Goal: Find specific page/section: Find specific page/section

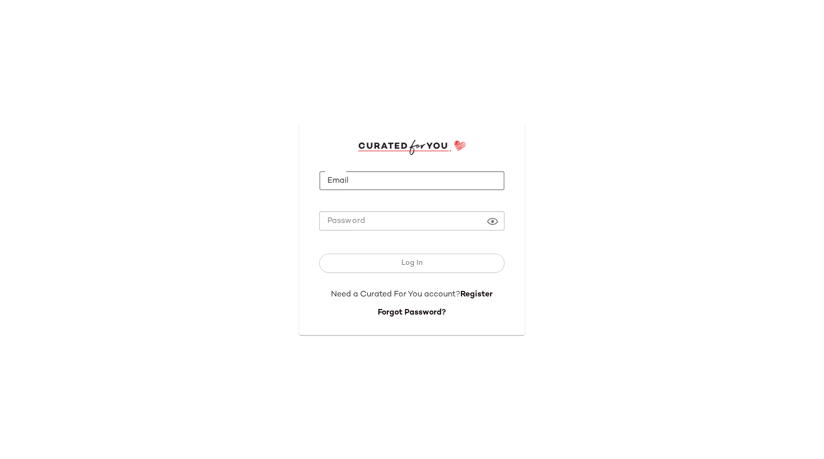
click at [350, 172] on input "Email" at bounding box center [411, 181] width 185 height 20
type input "**********"
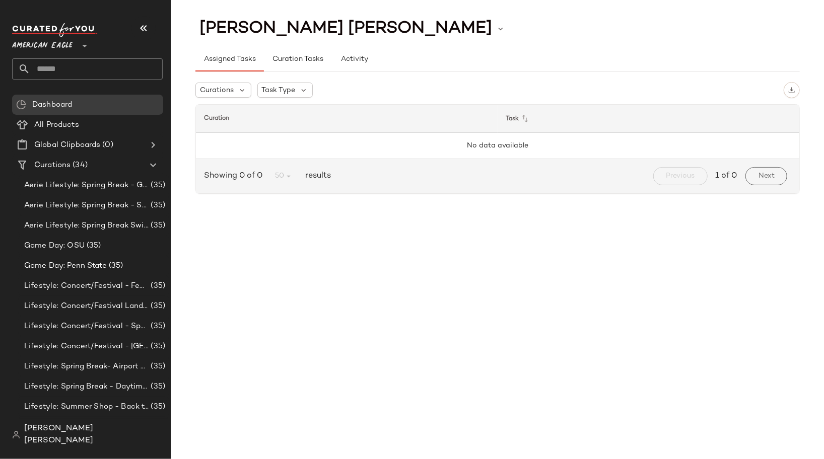
click at [77, 43] on div at bounding box center [84, 39] width 14 height 25
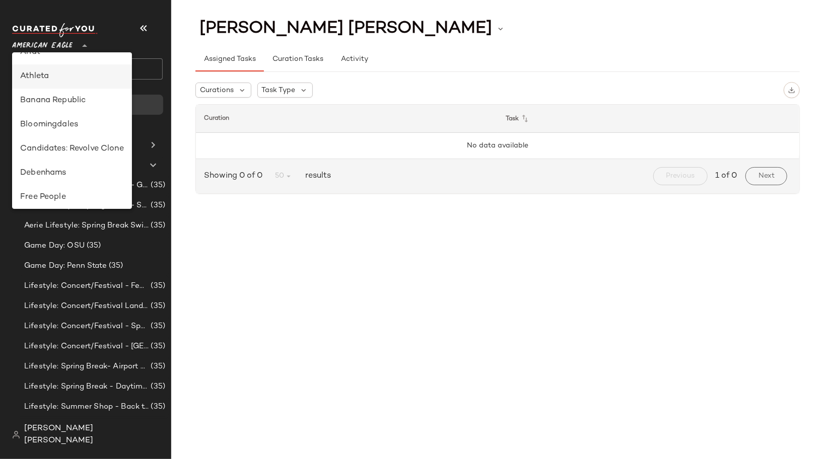
scroll to position [89, 0]
click at [85, 173] on div "Debenhams" at bounding box center [72, 173] width 104 height 12
type input "**"
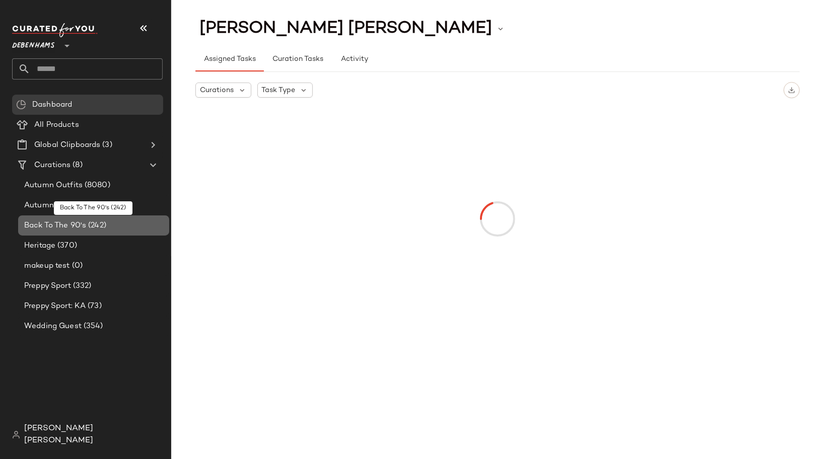
click at [103, 227] on span "(242)" at bounding box center [96, 226] width 20 height 12
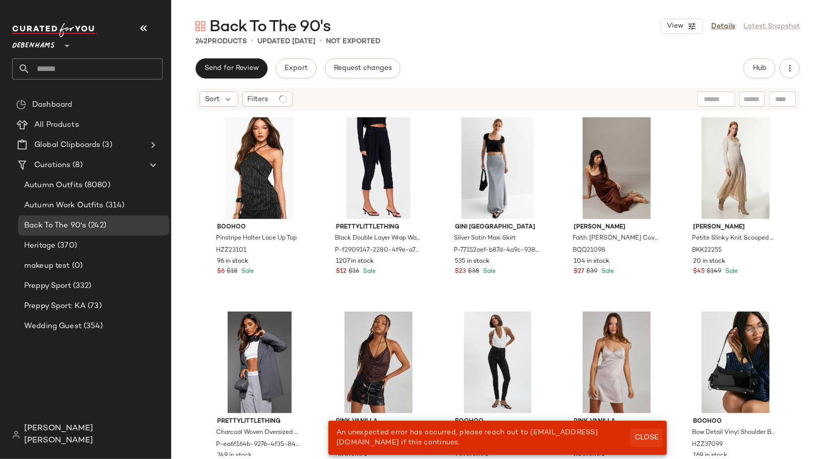
click at [642, 440] on span "Close" at bounding box center [646, 438] width 25 height 8
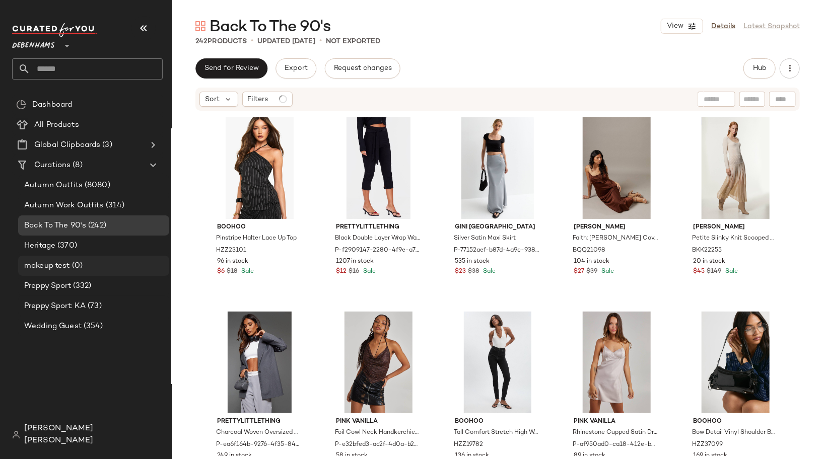
click at [120, 256] on div "makeup test (0)" at bounding box center [93, 266] width 151 height 20
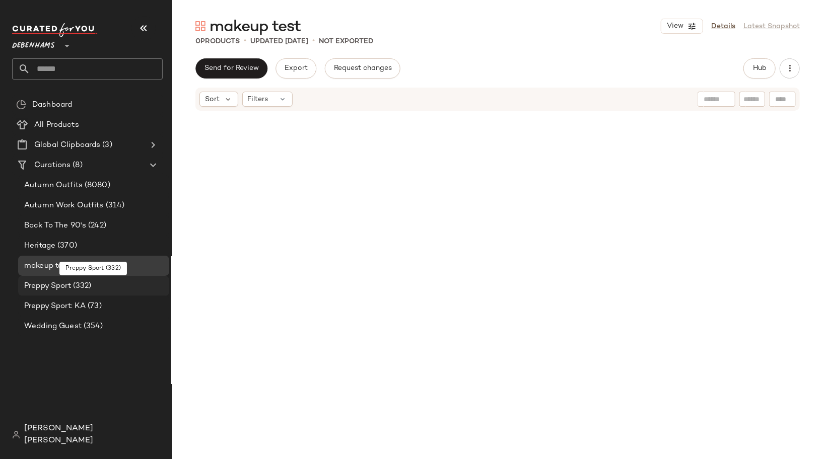
click at [122, 281] on div "Preppy Sport (332)" at bounding box center [93, 286] width 144 height 12
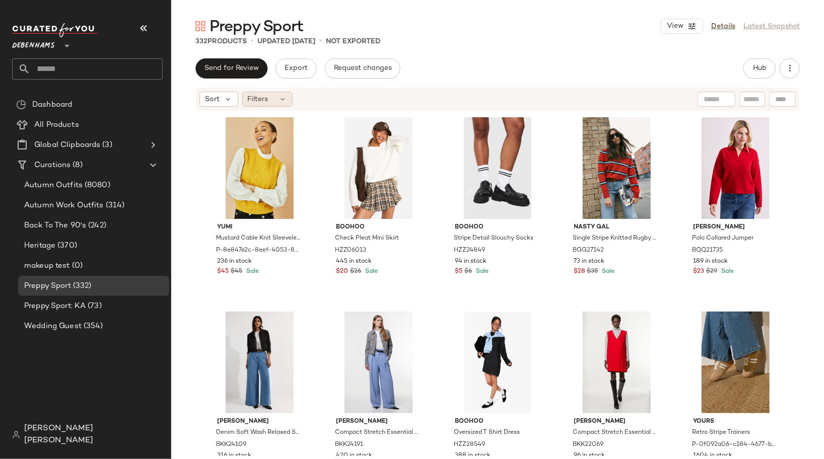
click at [270, 100] on div "Filters" at bounding box center [267, 99] width 50 height 15
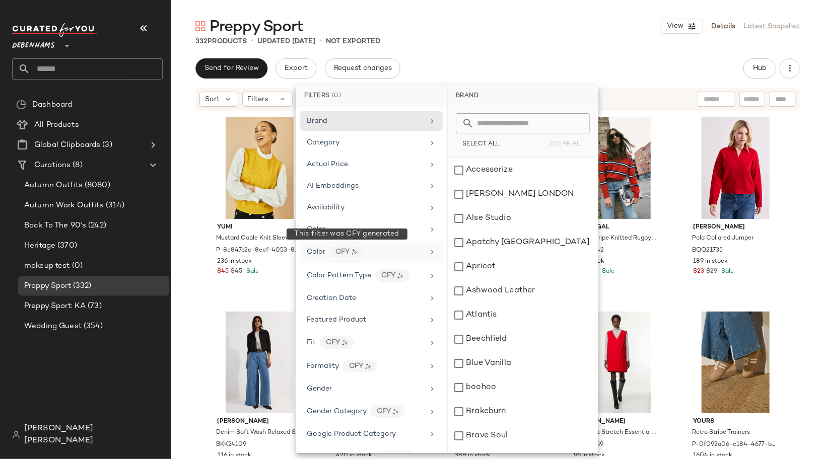
click at [360, 254] on div "CFY" at bounding box center [346, 252] width 34 height 13
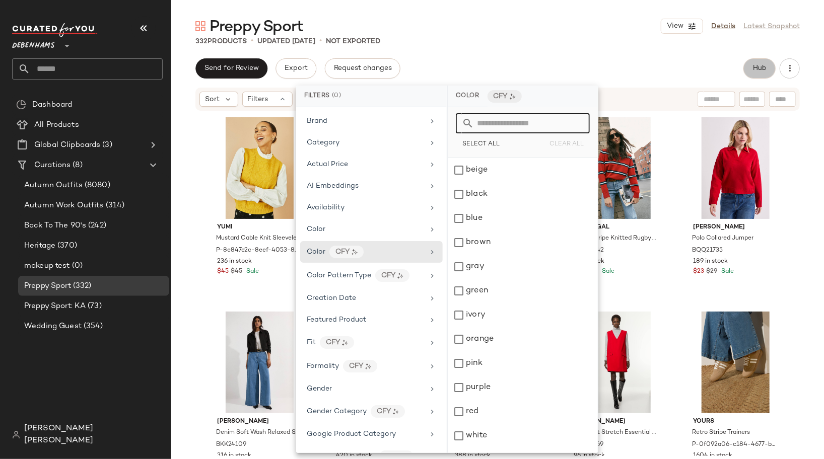
click at [763, 76] on button "Hub" at bounding box center [759, 68] width 32 height 20
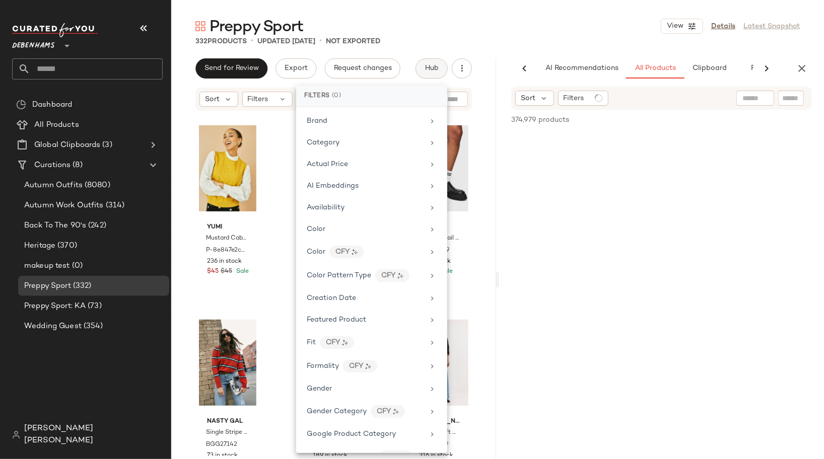
scroll to position [0, 40]
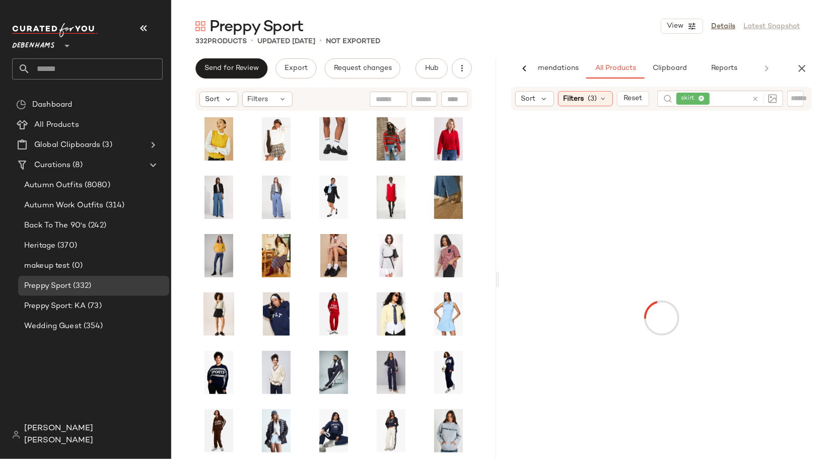
click at [755, 101] on icon at bounding box center [756, 99] width 8 height 8
click at [605, 101] on icon at bounding box center [603, 98] width 8 height 8
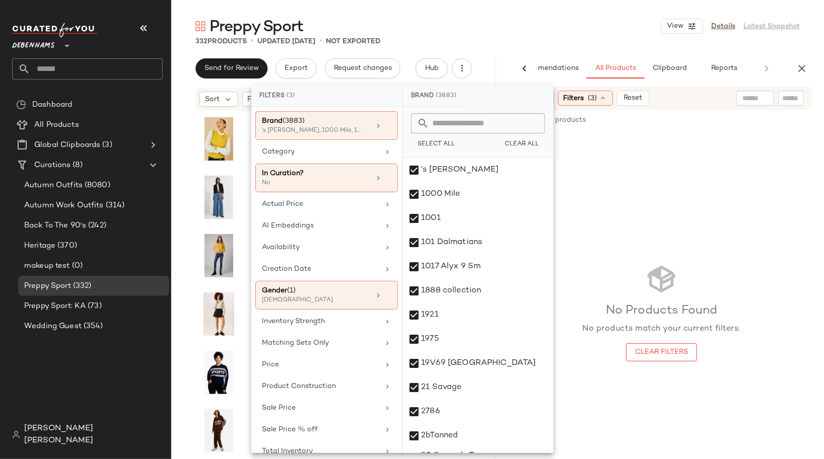
click at [535, 138] on button "Clear All" at bounding box center [521, 144] width 47 height 14
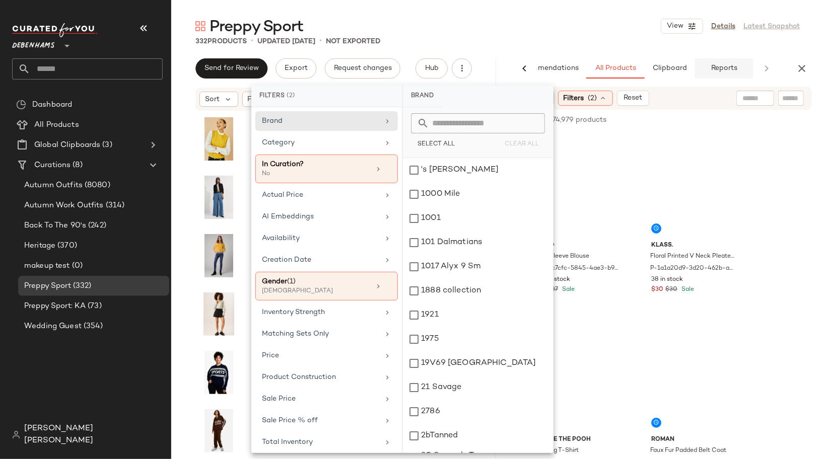
click at [724, 68] on span "Reports" at bounding box center [724, 68] width 27 height 8
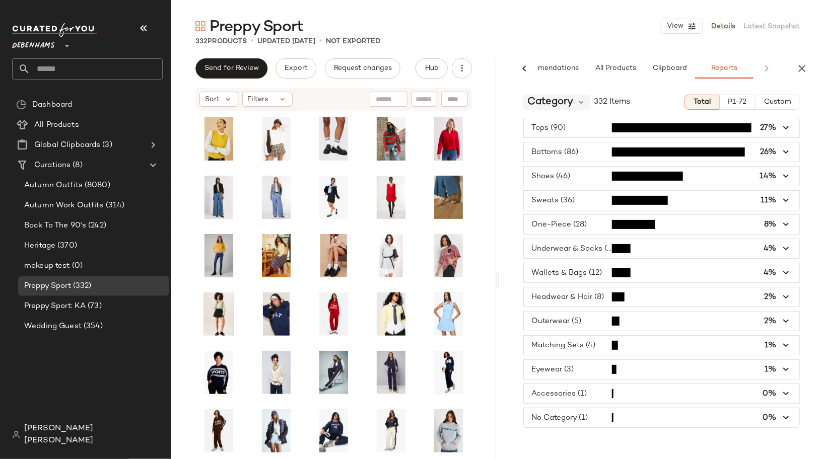
click at [571, 104] on span "Category" at bounding box center [550, 102] width 46 height 15
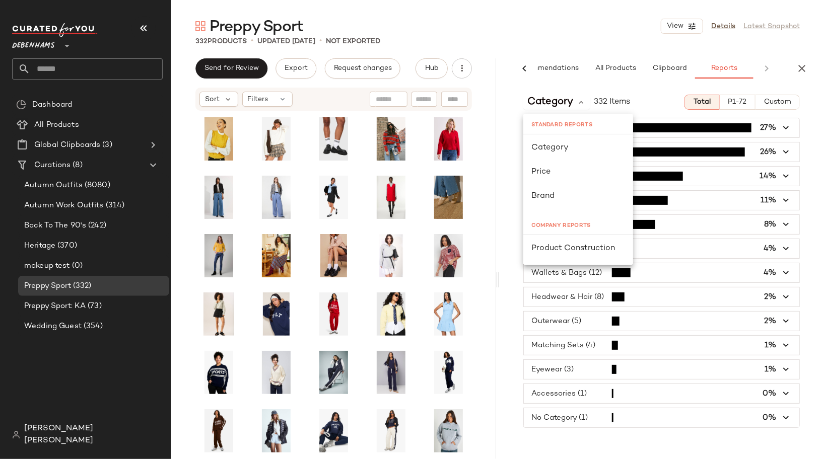
click at [345, 105] on div "Sort Filters" at bounding box center [333, 99] width 276 height 23
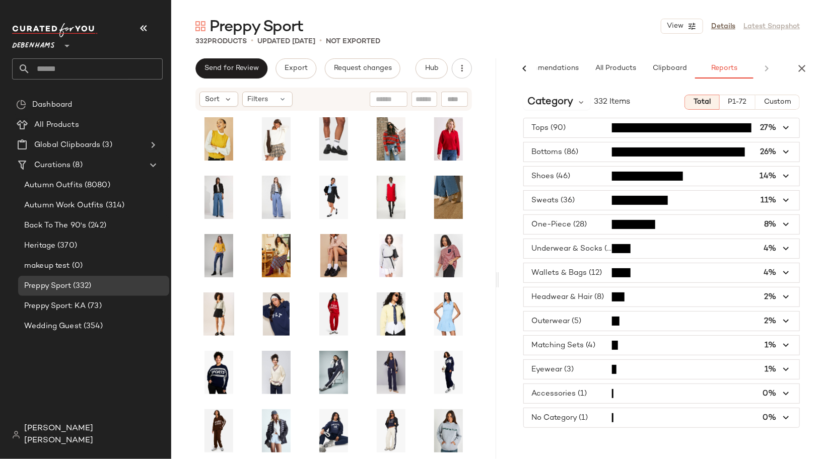
click at [60, 43] on div at bounding box center [66, 39] width 14 height 25
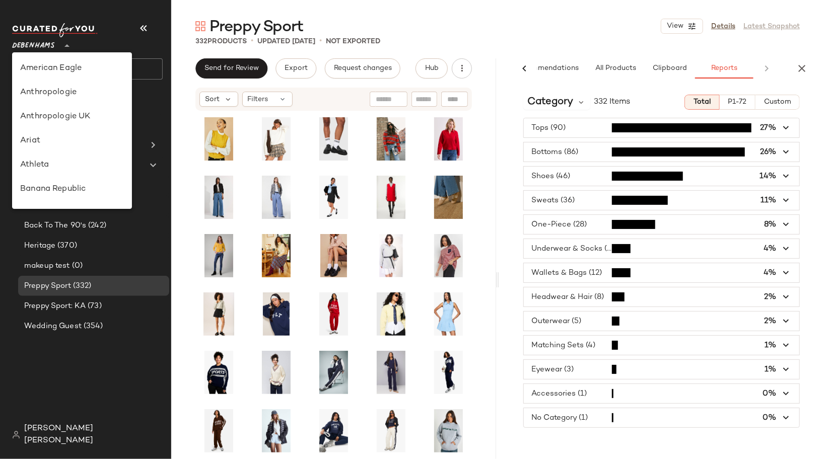
scroll to position [193, 0]
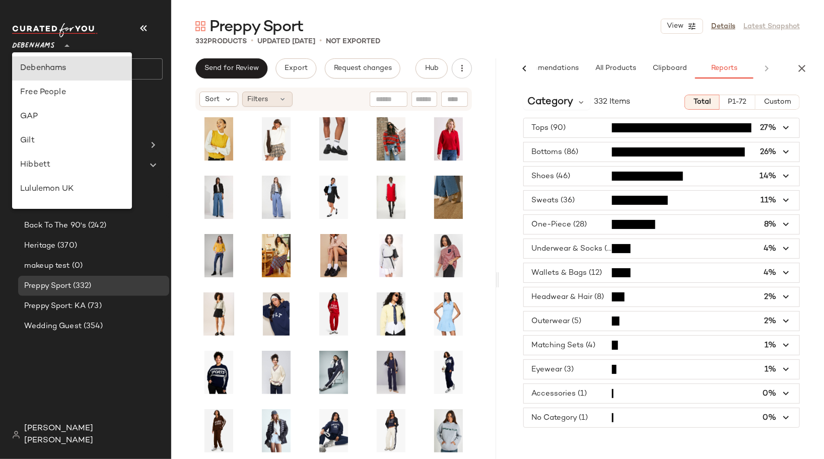
click at [263, 98] on span "Filters" at bounding box center [258, 99] width 21 height 11
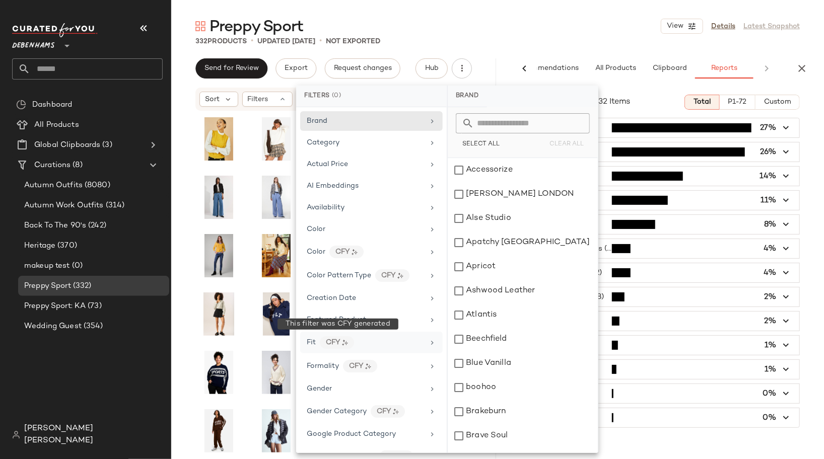
click at [350, 336] on div "CFY" at bounding box center [337, 342] width 34 height 13
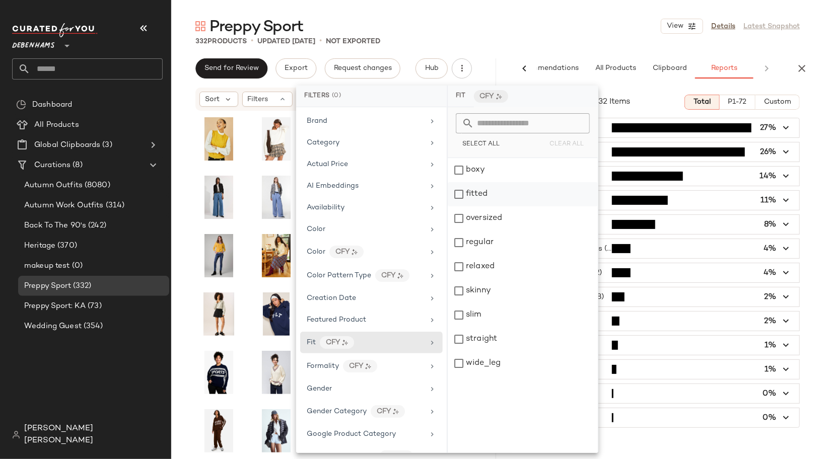
click at [490, 194] on div "fitted" at bounding box center [523, 194] width 150 height 24
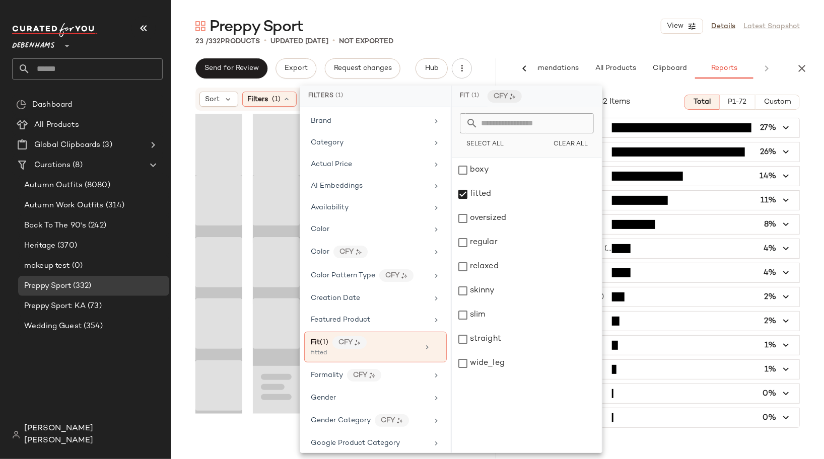
click at [523, 35] on div "Preppy Sport View Details Latest Snapshot" at bounding box center [497, 26] width 653 height 20
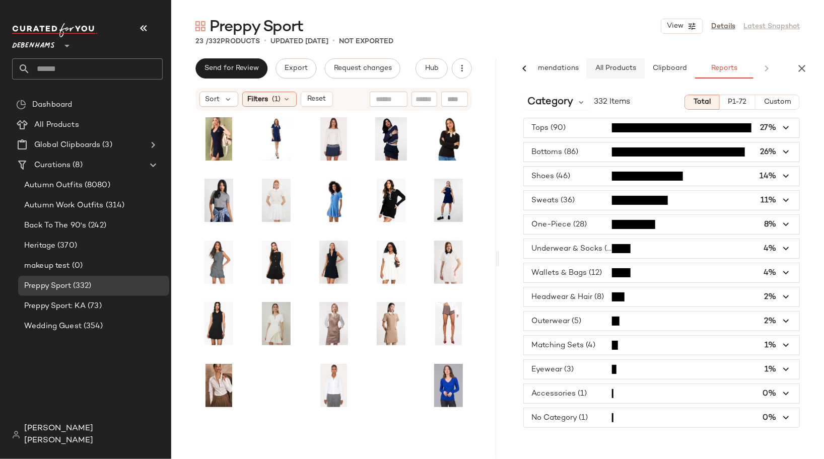
click at [628, 75] on button "All Products" at bounding box center [615, 68] width 58 height 20
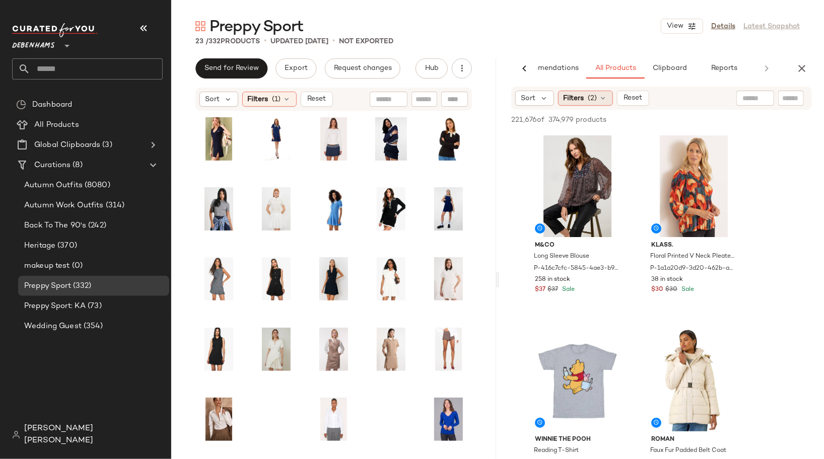
click at [599, 104] on div "Filters (2)" at bounding box center [585, 98] width 55 height 15
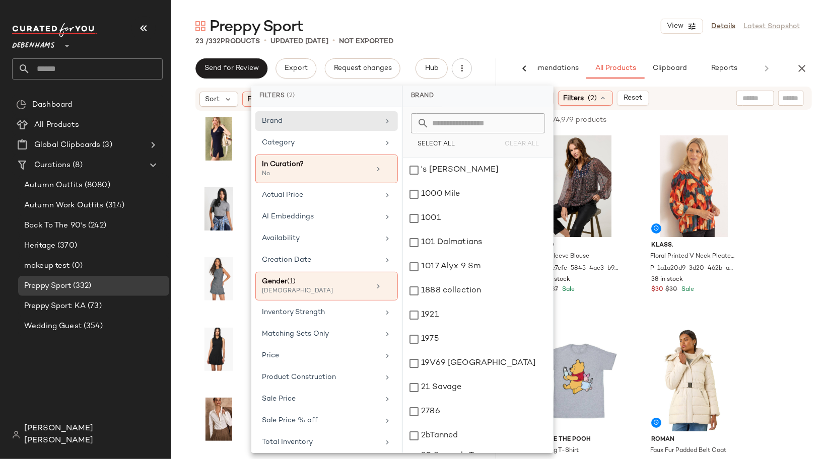
click at [648, 95] on button "Reset" at bounding box center [633, 98] width 32 height 15
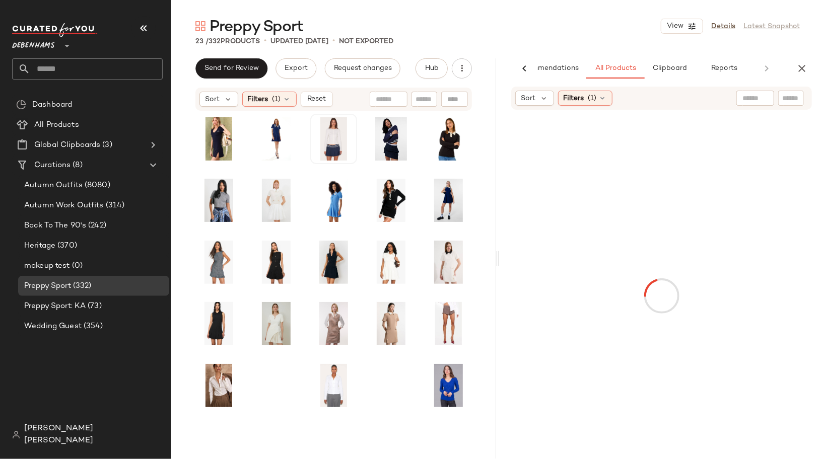
click at [596, 101] on span "(1)" at bounding box center [592, 98] width 9 height 11
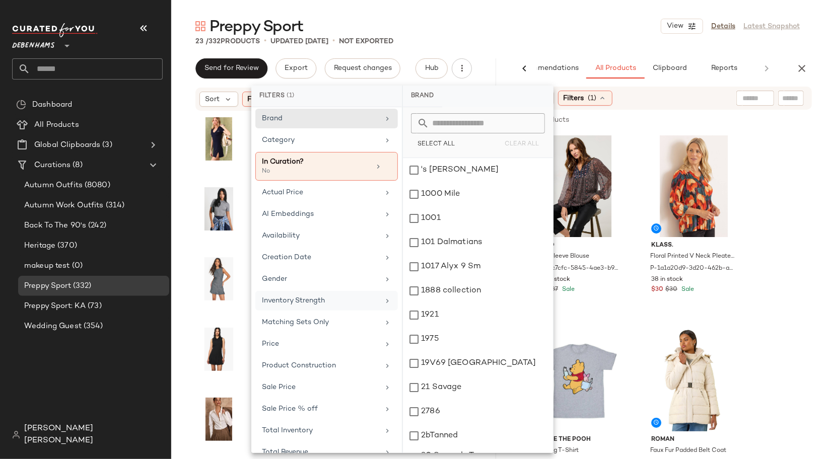
scroll to position [0, 0]
click at [140, 125] on div "All Products" at bounding box center [95, 125] width 128 height 12
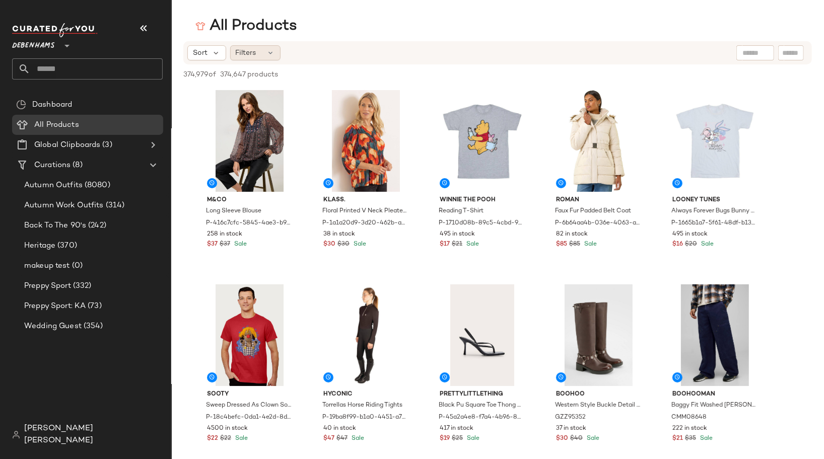
click at [257, 57] on div "Filters" at bounding box center [255, 52] width 50 height 15
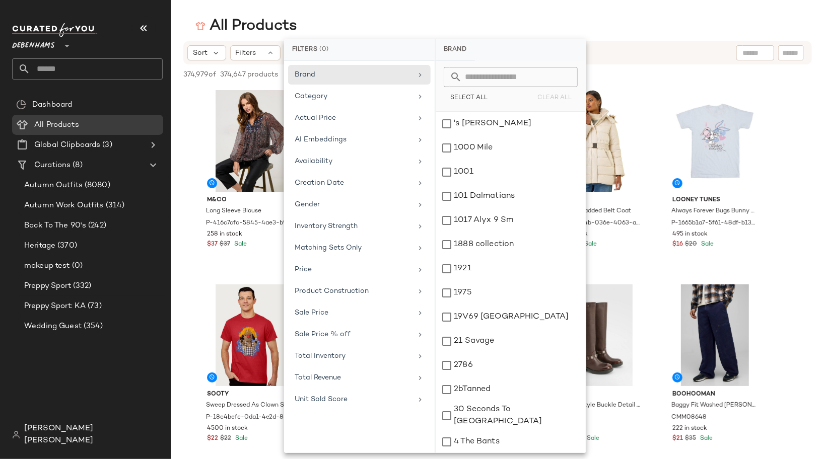
click at [335, 22] on div "All Products" at bounding box center [497, 26] width 653 height 20
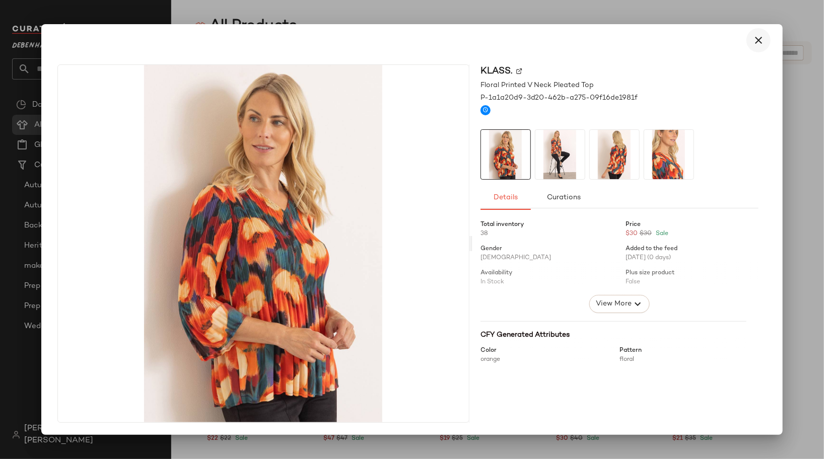
click at [761, 42] on icon "button" at bounding box center [758, 40] width 12 height 12
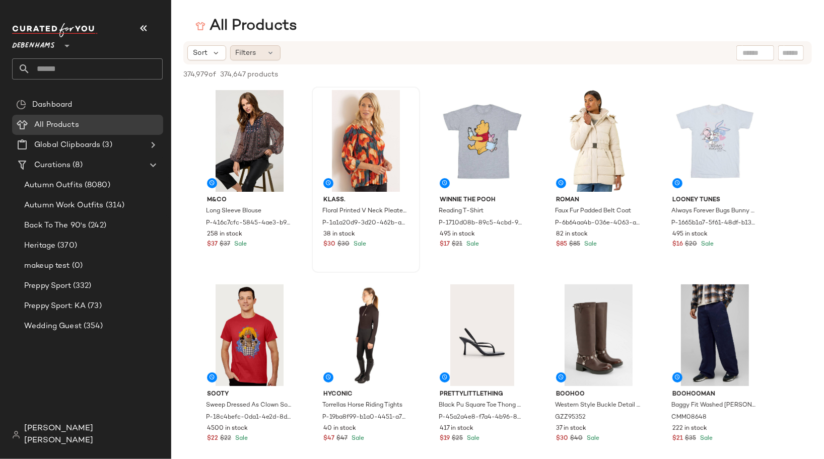
click at [249, 59] on div "Filters" at bounding box center [255, 52] width 50 height 15
click at [347, 20] on div "All Products" at bounding box center [497, 26] width 653 height 20
click at [641, 54] on div "Sort Filters" at bounding box center [431, 52] width 489 height 15
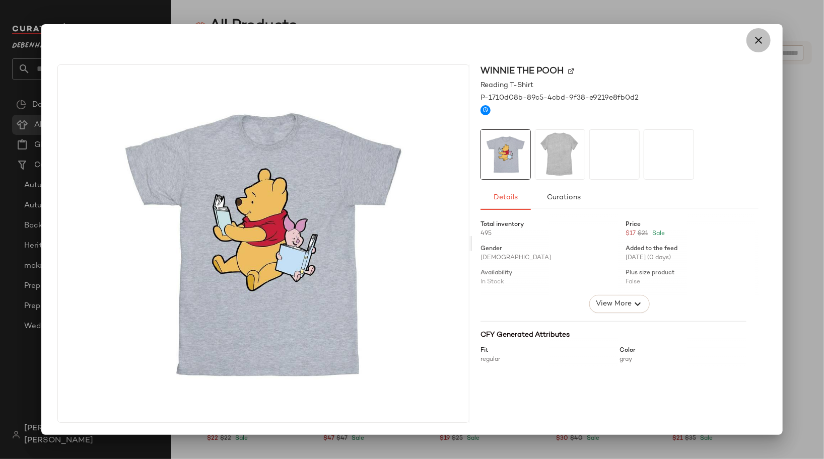
click at [755, 38] on icon "button" at bounding box center [758, 40] width 12 height 12
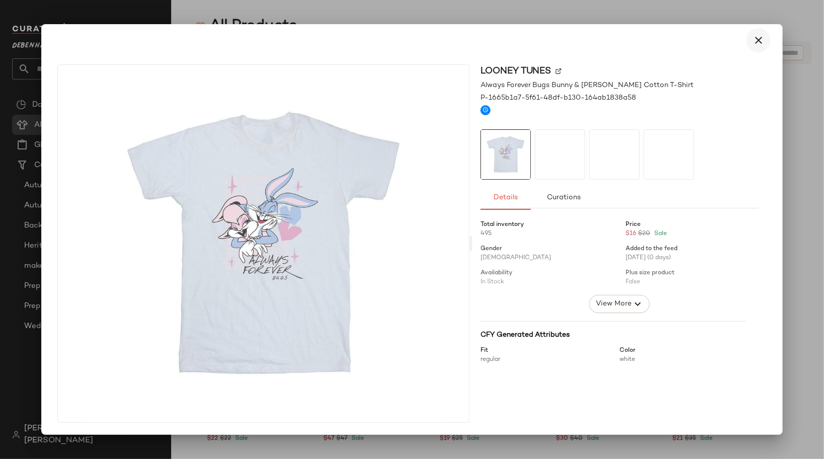
click at [752, 45] on icon "button" at bounding box center [758, 40] width 12 height 12
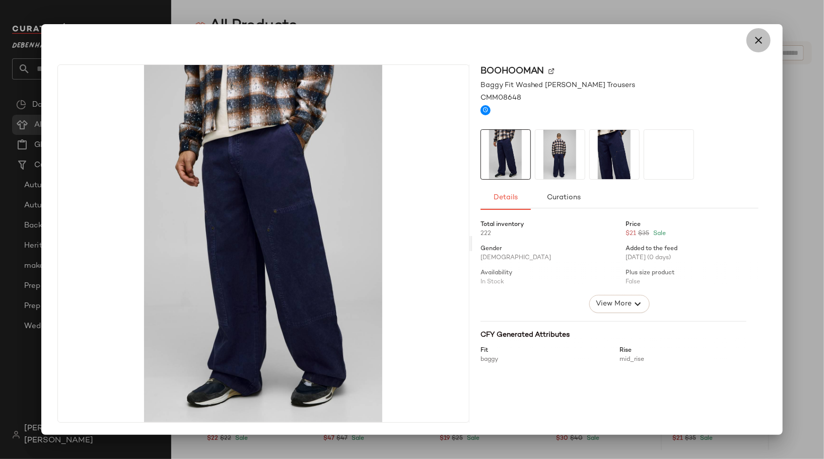
click at [758, 44] on icon "button" at bounding box center [758, 40] width 12 height 12
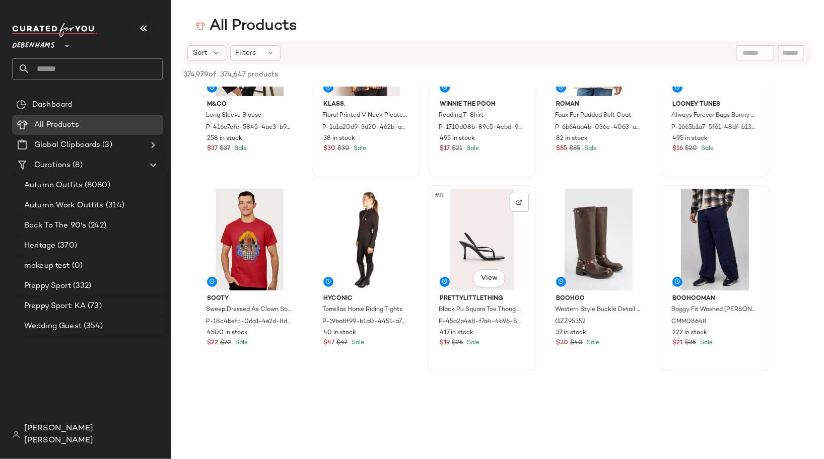
scroll to position [116, 0]
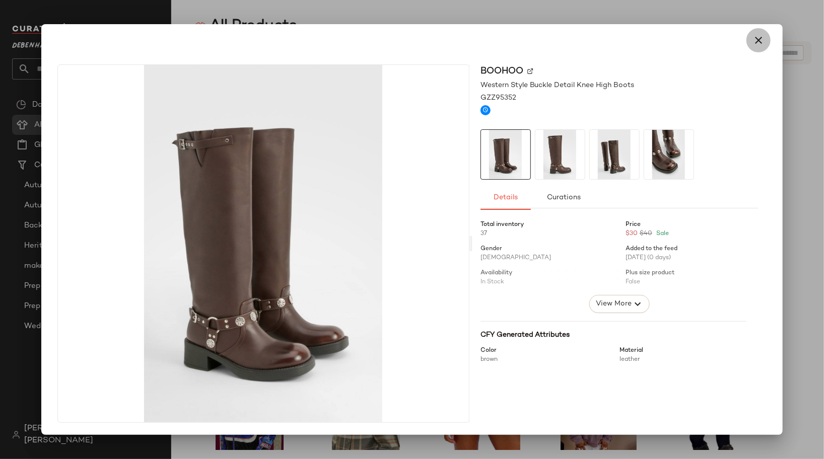
click at [762, 46] on button "button" at bounding box center [758, 40] width 24 height 24
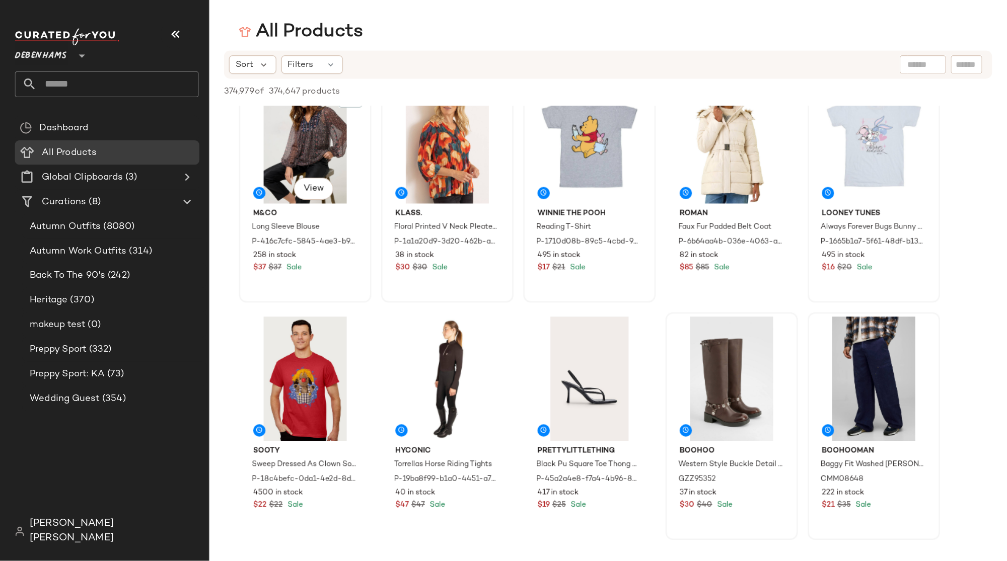
scroll to position [0, 0]
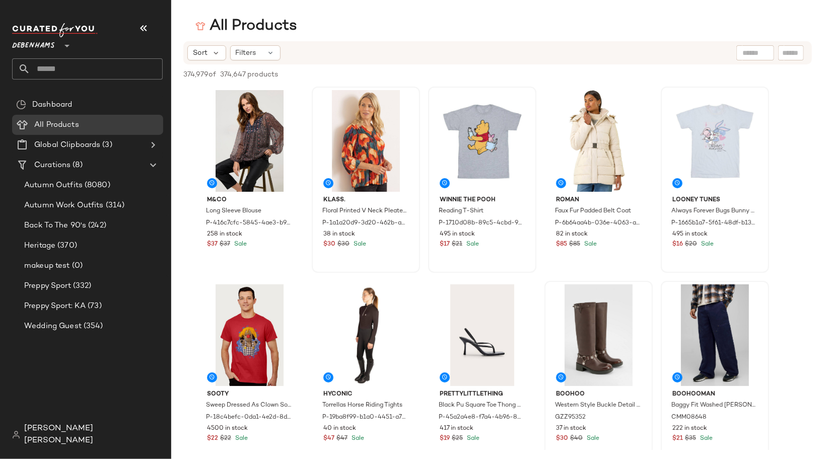
click at [513, 7] on main "All Products Sort Filters 374,979 of 374,647 products • 0 selected Deselect All…" at bounding box center [412, 229] width 824 height 459
